Goal: Task Accomplishment & Management: Manage account settings

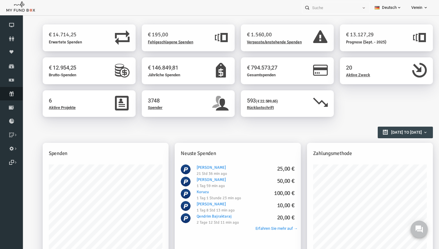
click at [9, 95] on icon at bounding box center [11, 93] width 23 height 5
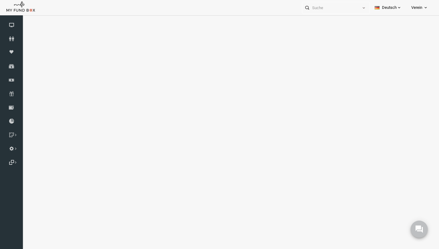
select select "100"
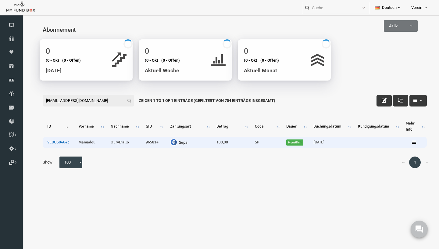
type input "Mamadou.oury.Diallo@outlook.de"
click at [45, 142] on link "VEDO304643" at bounding box center [50, 142] width 22 height 5
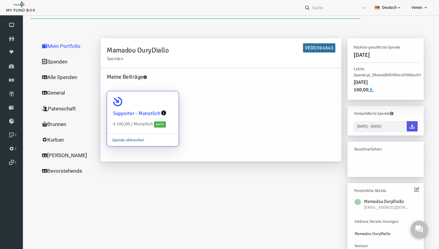
click at [118, 141] on link "Spende abbrechen" at bounding box center [120, 140] width 42 height 12
click at [156, 106] on input "Supporter - Monatlich € 100,00 / Monatlich Aktiv Spende abbrechen" at bounding box center [162, 100] width 12 height 12
radio input "true"
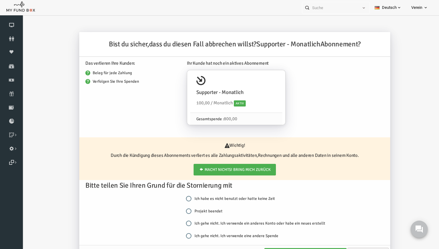
scroll to position [30, 0]
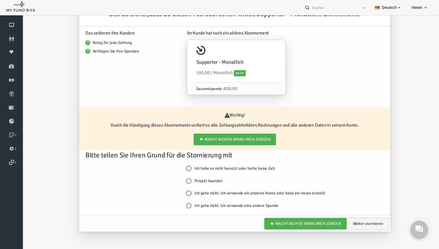
click at [181, 181] on input "Projekt beendet" at bounding box center [180, 180] width 5 height 5
radio input "true"
click at [353, 223] on link "Weiter stornieren" at bounding box center [359, 223] width 41 height 12
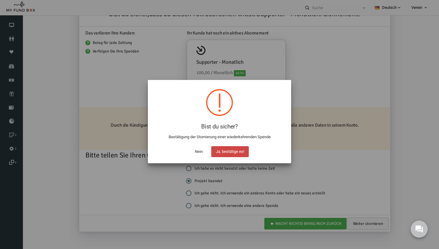
click at [237, 151] on button "Ja, bestätige es!" at bounding box center [230, 151] width 38 height 11
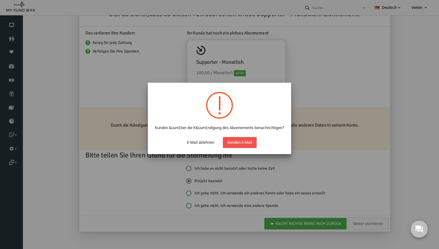
click at [237, 148] on button "Senden E-Mail" at bounding box center [240, 142] width 34 height 11
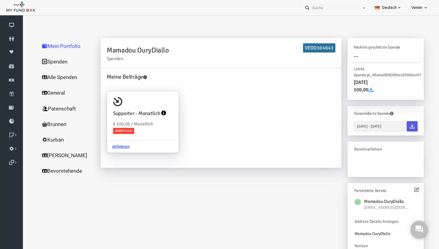
scroll to position [0, 0]
